Goal: Transaction & Acquisition: Purchase product/service

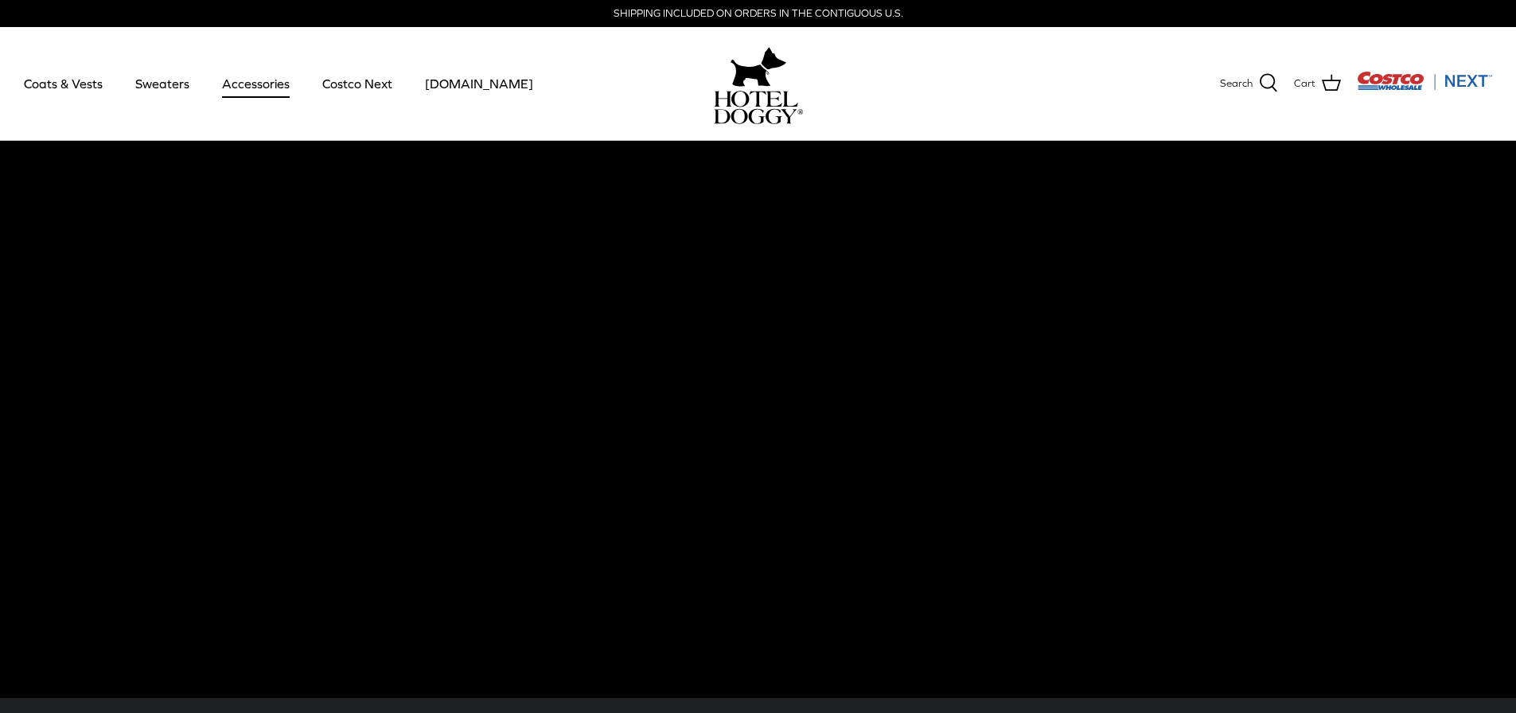
click at [245, 85] on link "Accessories" at bounding box center [256, 83] width 96 height 54
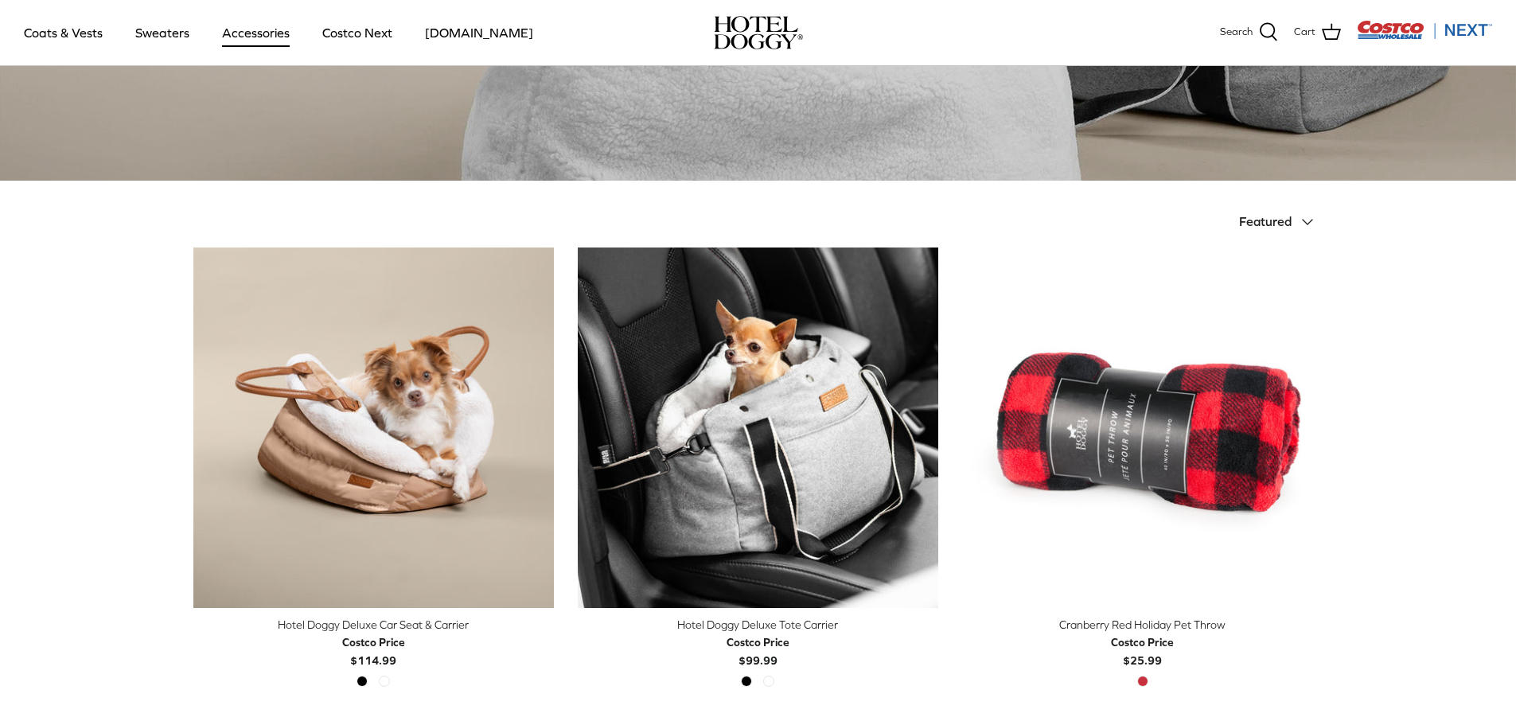
scroll to position [239, 0]
